Goal: Find specific page/section: Find specific page/section

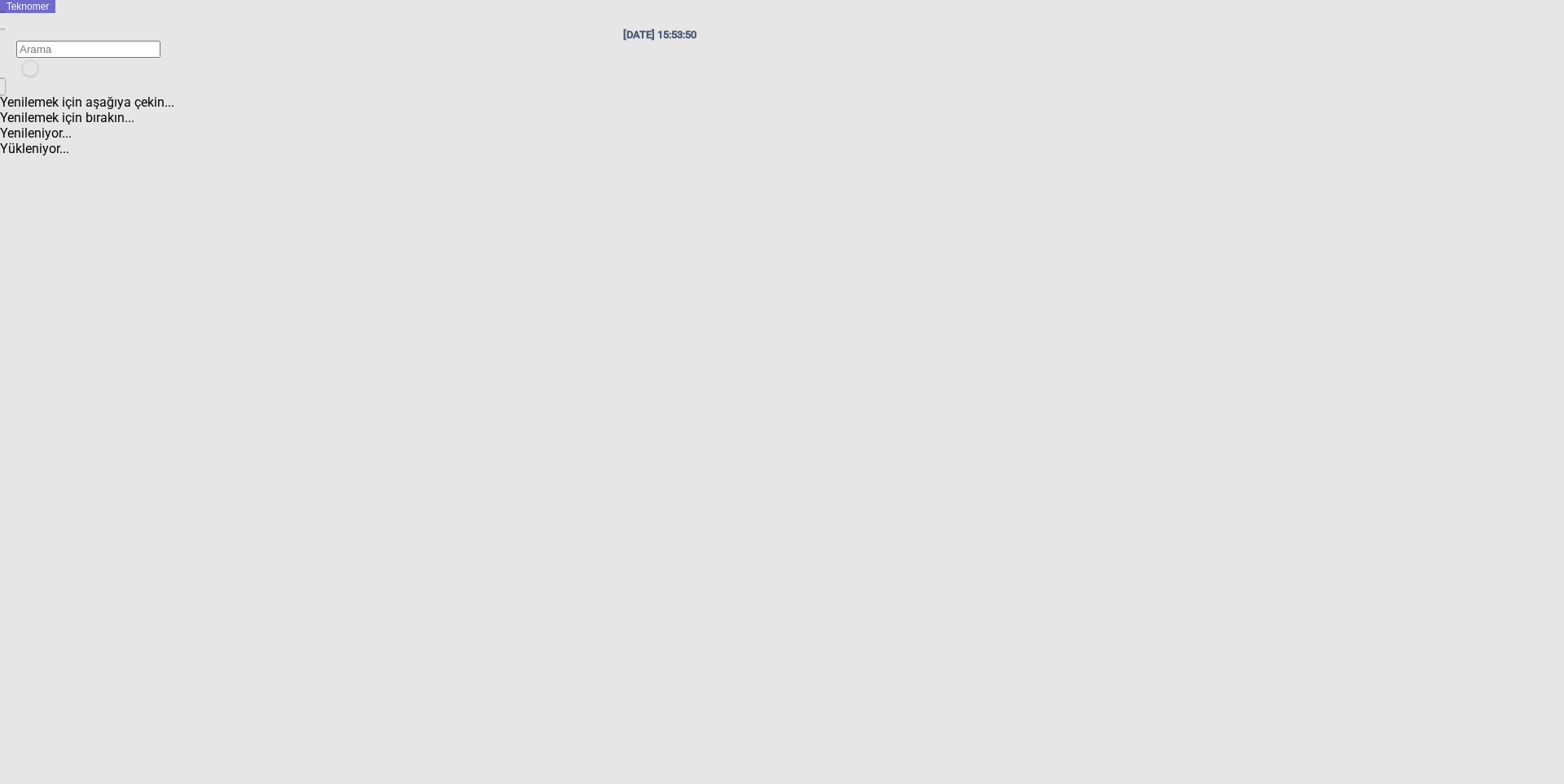
click at [22, 61] on icon at bounding box center [22, 61] width 0 height 0
click at [1468, 144] on span "Oturumu Kapat" at bounding box center [1515, 152] width 94 height 16
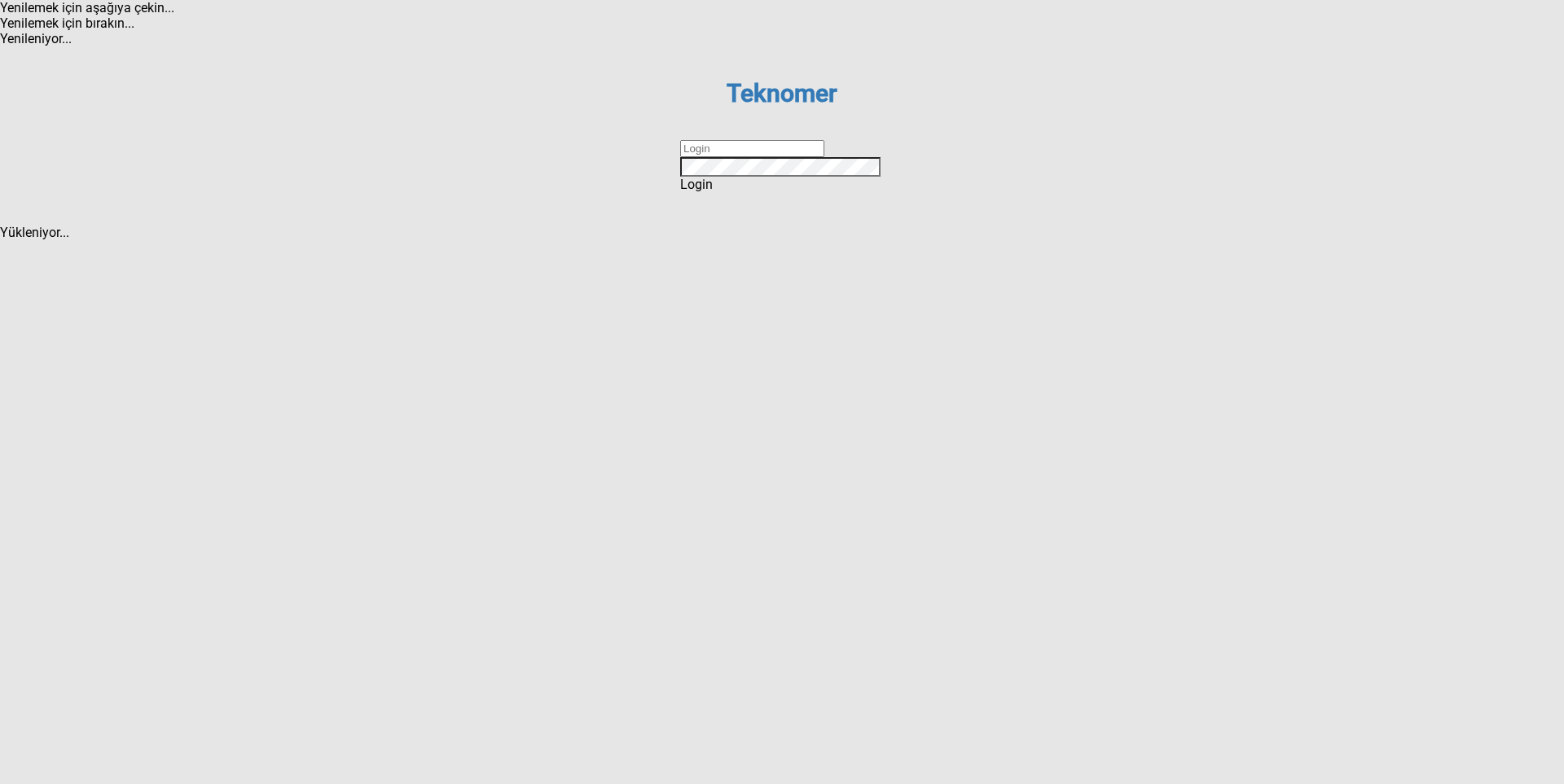
click at [791, 157] on input "text" at bounding box center [752, 148] width 144 height 17
type input "VKARACA"
click at [755, 192] on div "Login" at bounding box center [782, 184] width 204 height 16
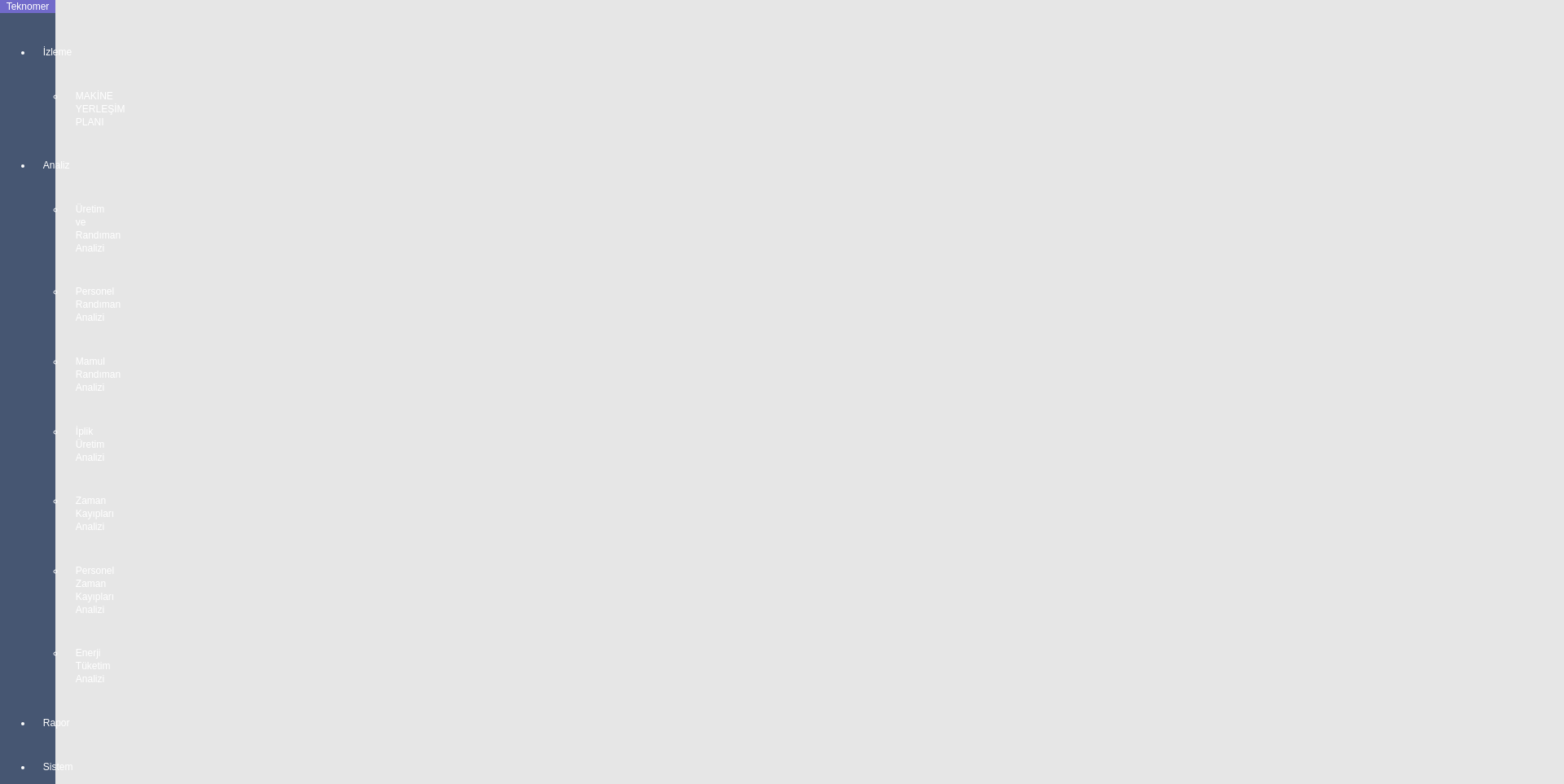
click at [40, 47] on div "İzleme MAKİNE YERLEŞİM PLANI" at bounding box center [44, 79] width 22 height 114
click at [98, 34] on span "MAKİNE YERLEŞİM PLANI" at bounding box center [163, 42] width 151 height 16
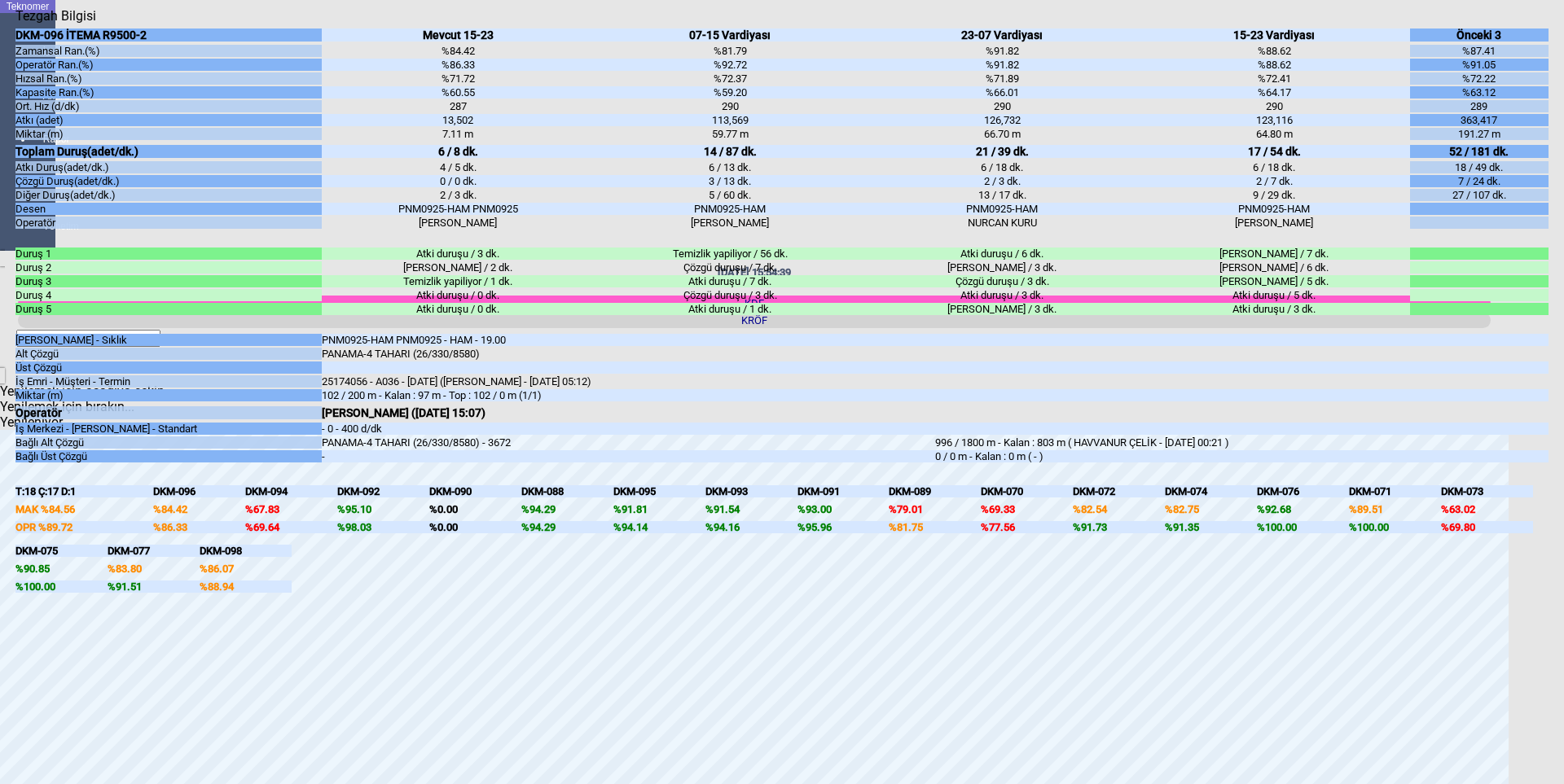
click at [16, 23] on icon "Kapat" at bounding box center [16, 23] width 0 height 0
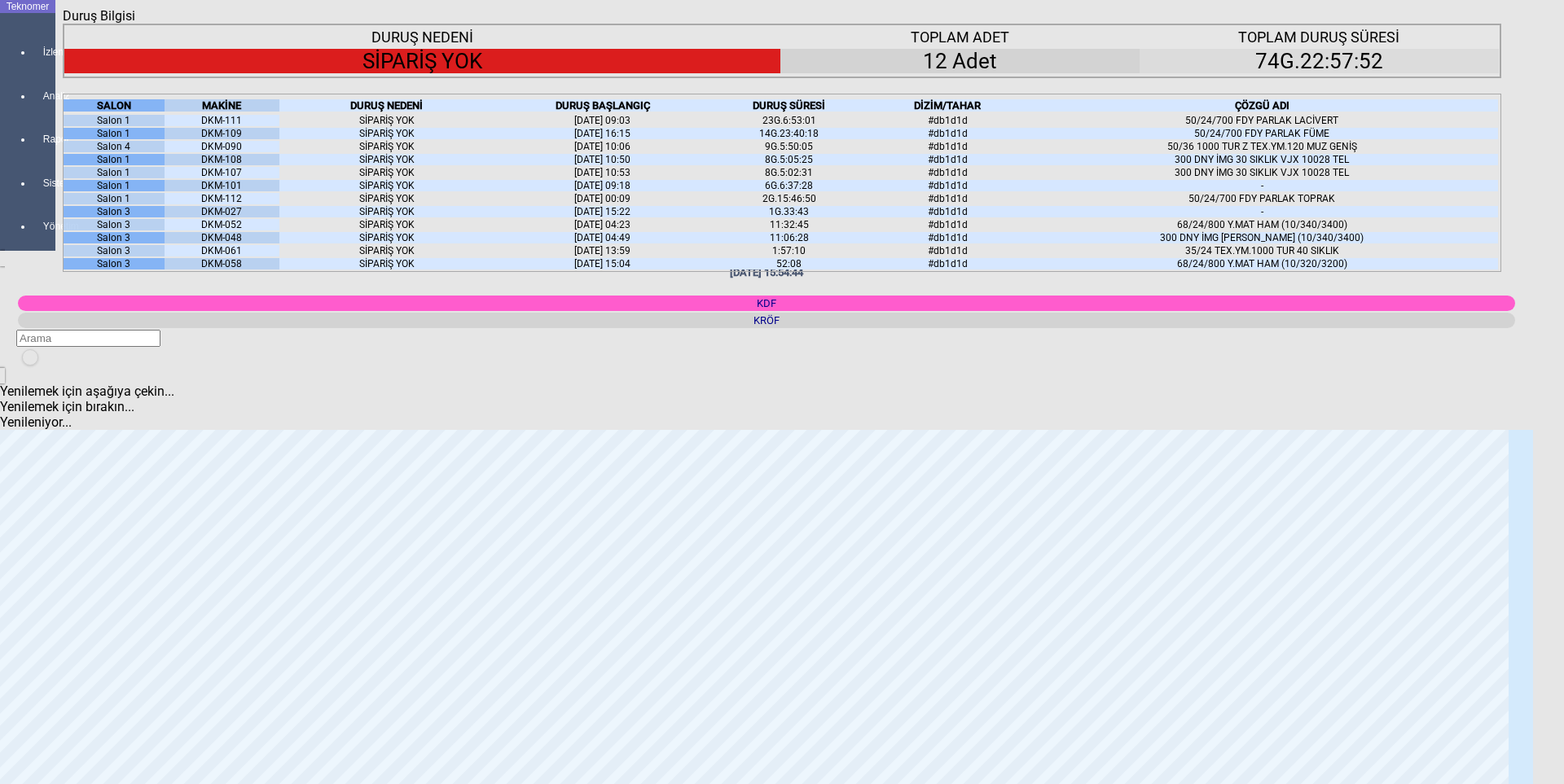
click at [62, 23] on icon "Kapat" at bounding box center [62, 23] width 0 height 0
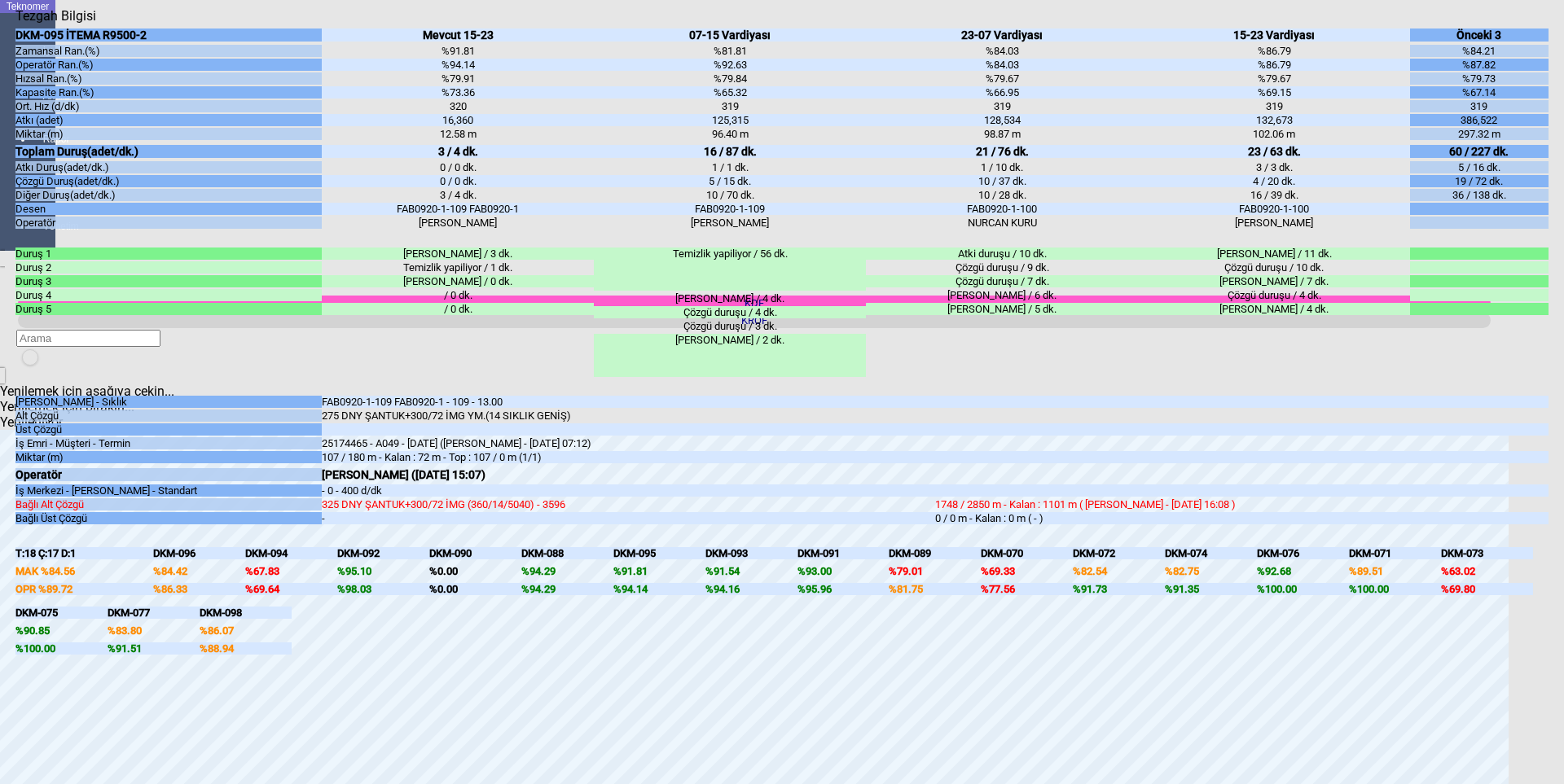
click at [16, 23] on icon "Kapat" at bounding box center [16, 23] width 0 height 0
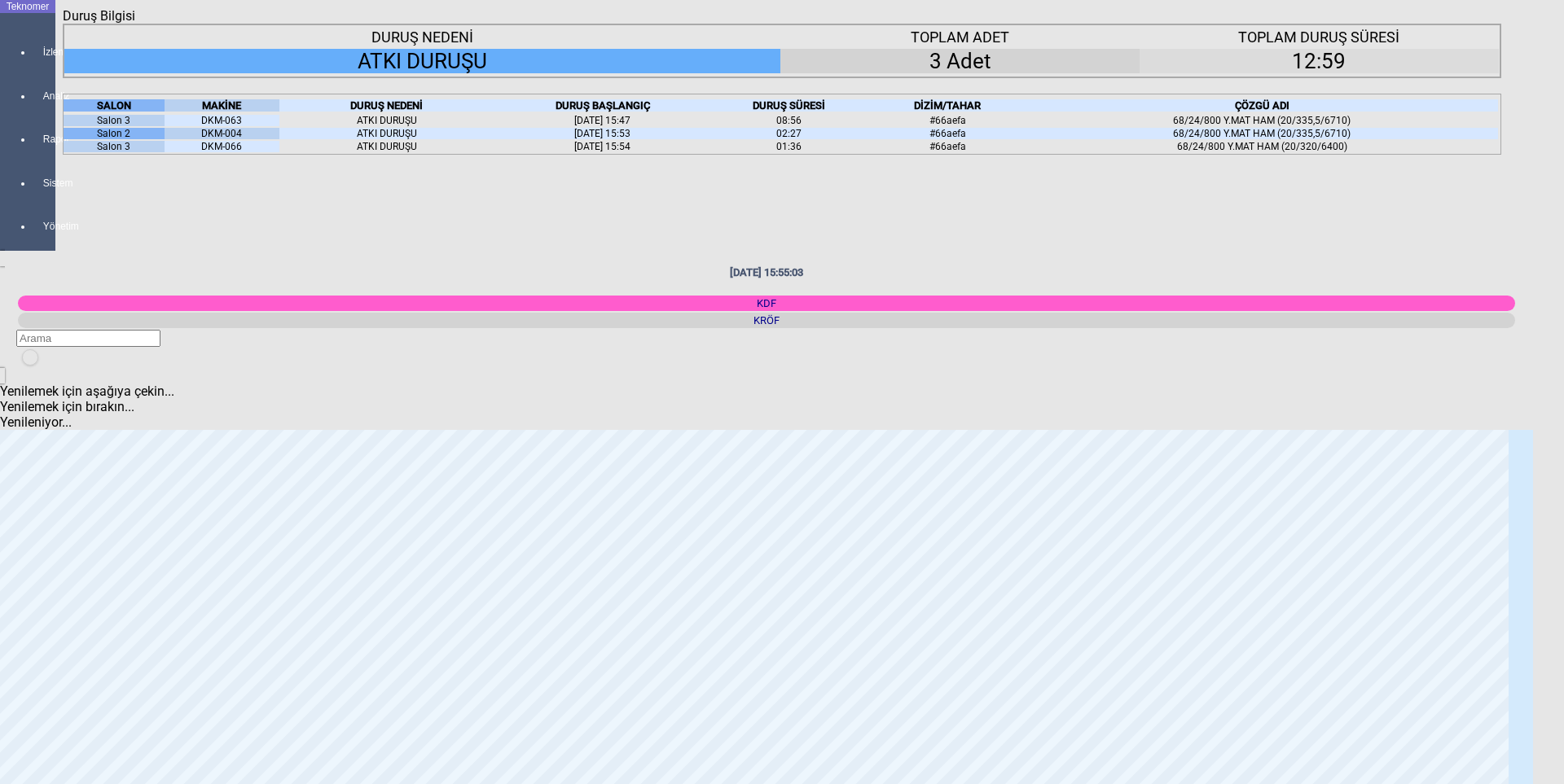
click at [62, 23] on icon "Kapat" at bounding box center [62, 23] width 0 height 0
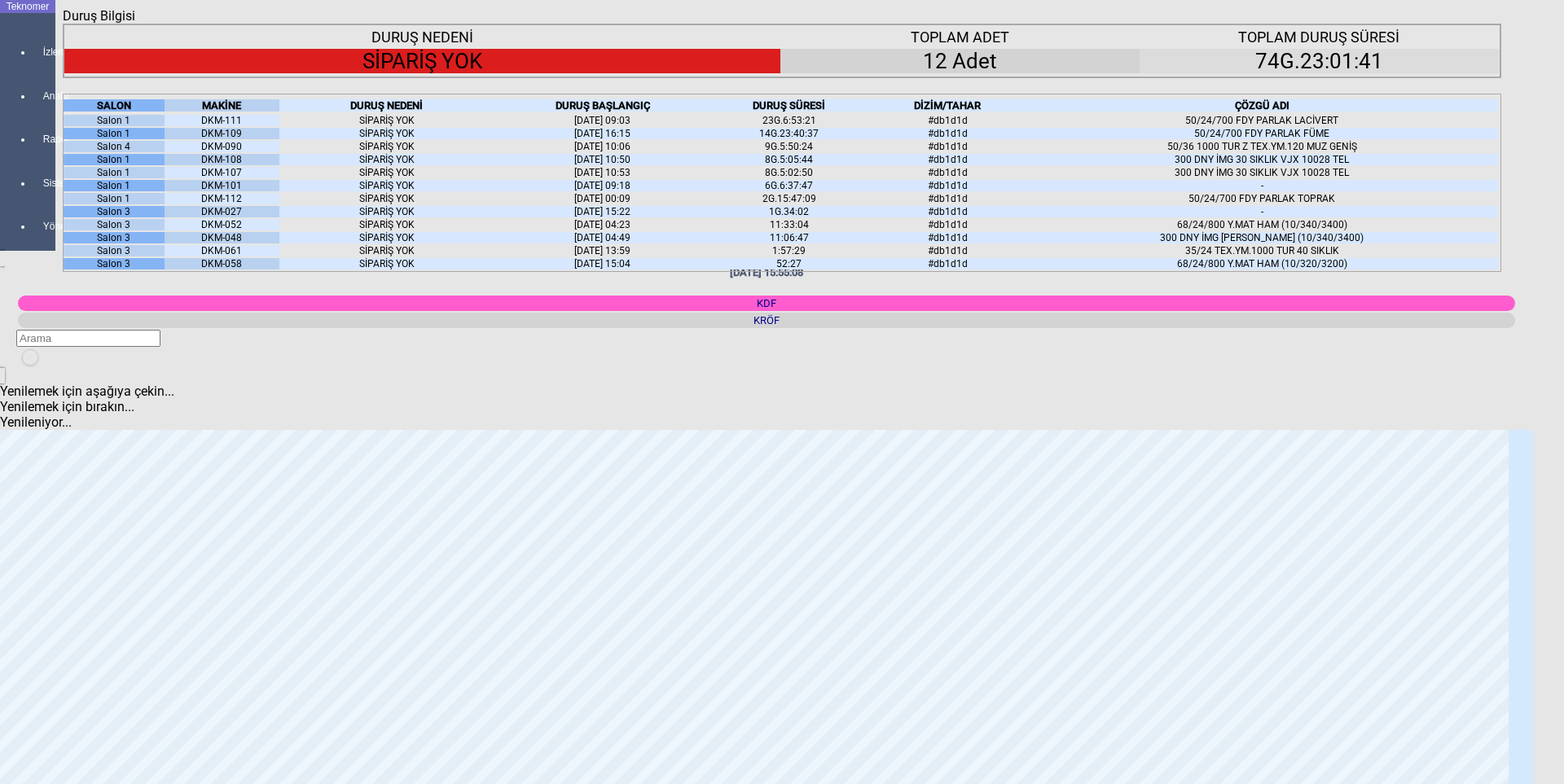
click at [62, 23] on icon "Kapat" at bounding box center [62, 23] width 0 height 0
